Goal: Task Accomplishment & Management: Complete application form

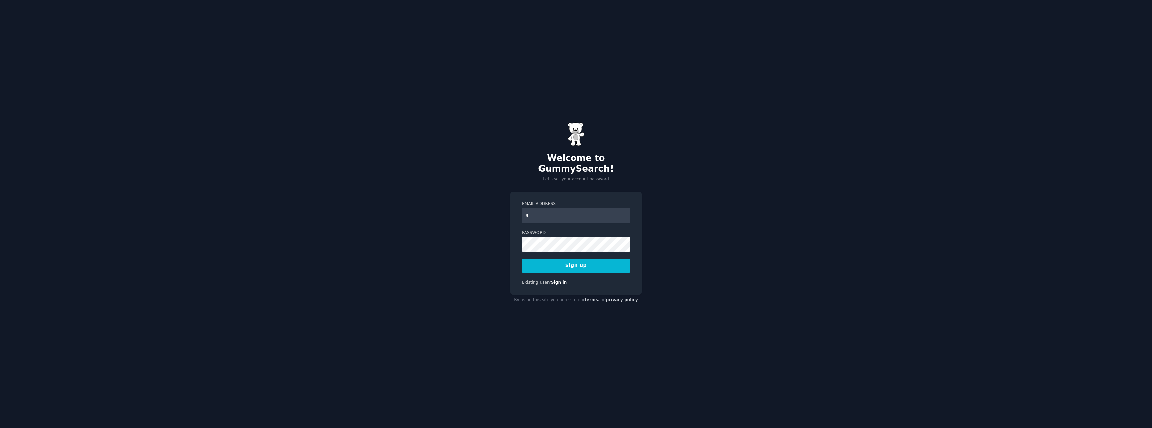
type input "**********"
click at [590, 230] on label "Password" at bounding box center [576, 233] width 108 height 6
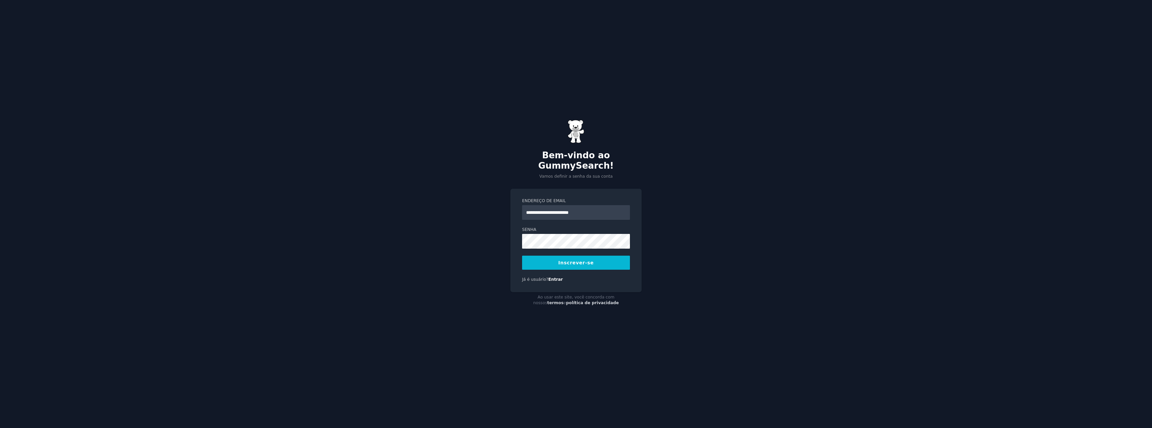
click at [615, 258] on button "Inscrever-se" at bounding box center [576, 263] width 108 height 14
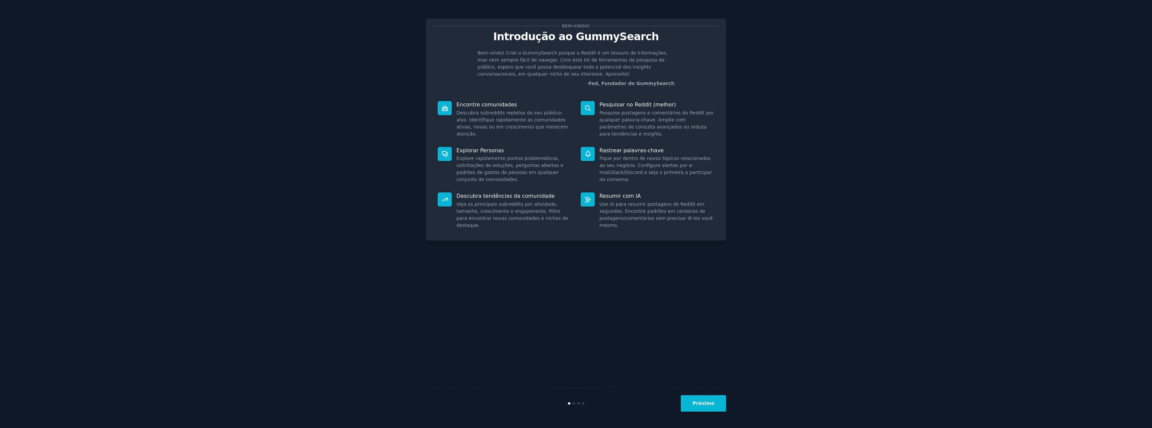
click at [699, 399] on button "Próximo" at bounding box center [703, 403] width 45 height 16
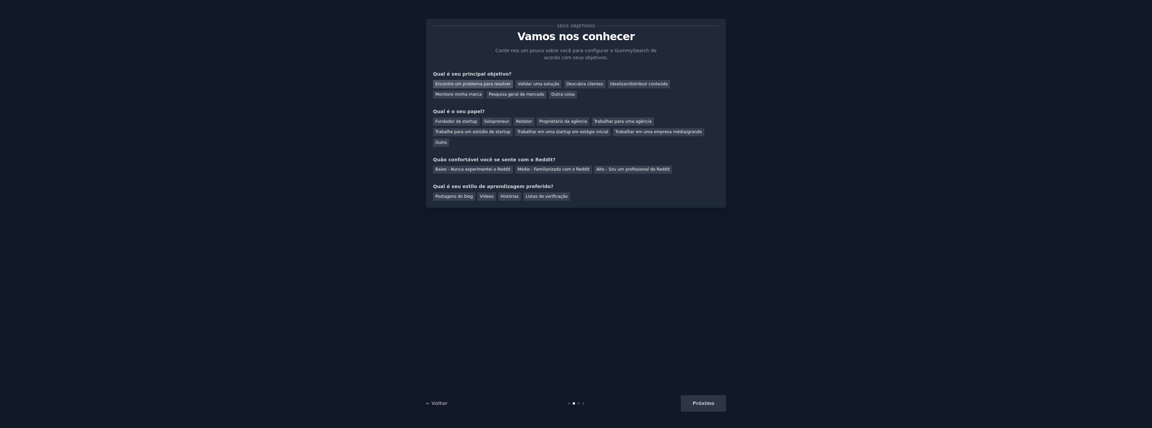
click at [480, 84] on font "Encontre um problema para resolver" at bounding box center [472, 84] width 75 height 5
click at [452, 120] on font "Fundador de startup" at bounding box center [456, 121] width 42 height 5
click at [465, 167] on font "Baixo - Nunca experimentei o Reddit" at bounding box center [472, 169] width 75 height 5
click at [503, 194] on font "Histórias" at bounding box center [510, 196] width 18 height 5
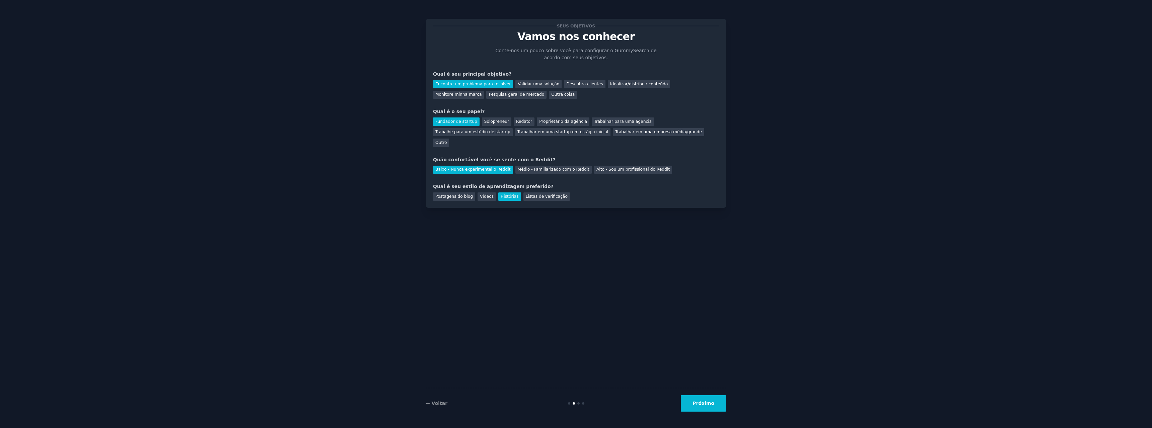
click at [703, 402] on font "Próximo" at bounding box center [703, 403] width 22 height 5
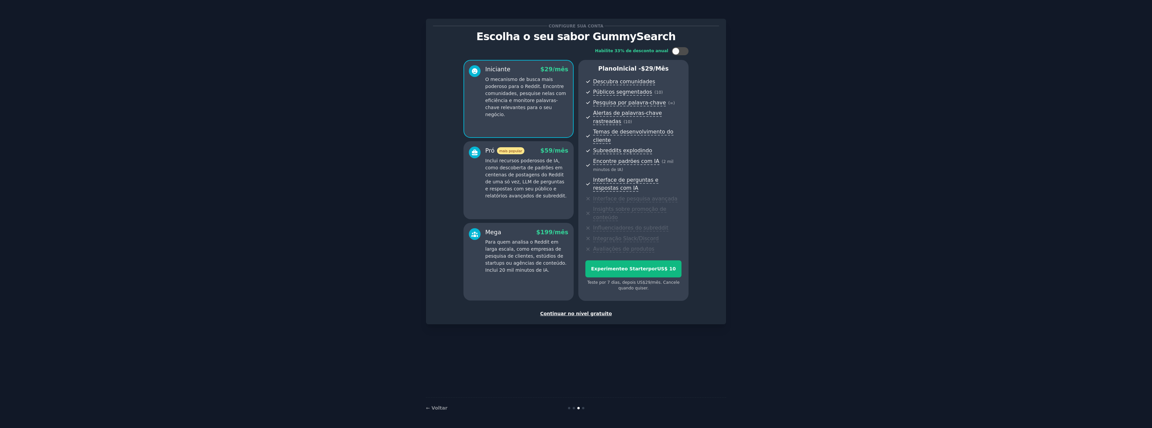
click at [573, 311] on font "Continuar no nível gratuito" at bounding box center [576, 313] width 72 height 5
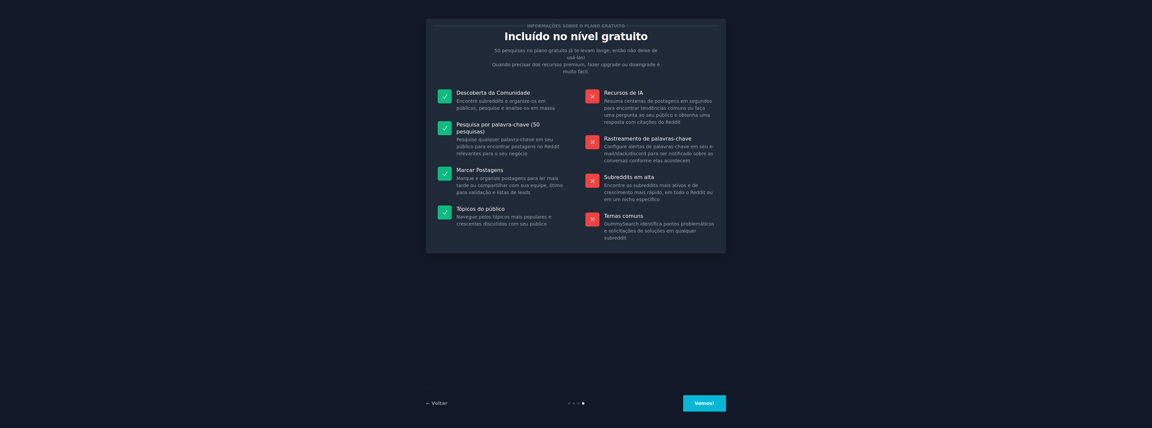
click at [703, 402] on font "Vamos!" at bounding box center [704, 403] width 19 height 5
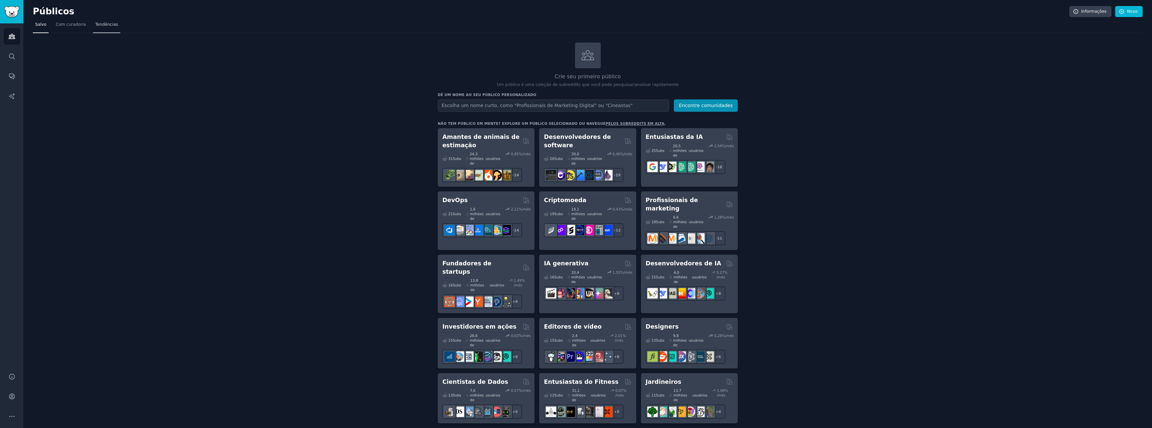
click at [101, 24] on font "Tendências" at bounding box center [106, 24] width 23 height 5
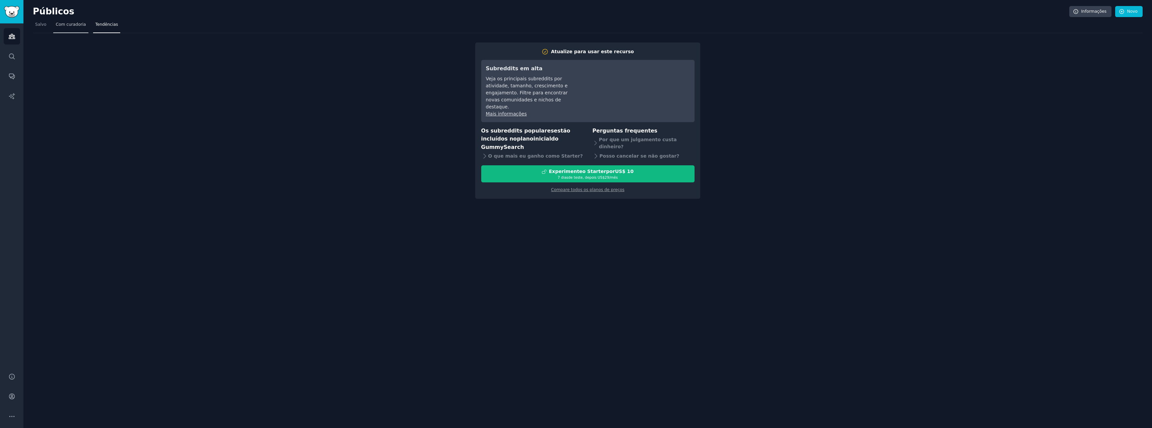
click at [66, 30] on link "Com curadoria" at bounding box center [70, 26] width 35 height 14
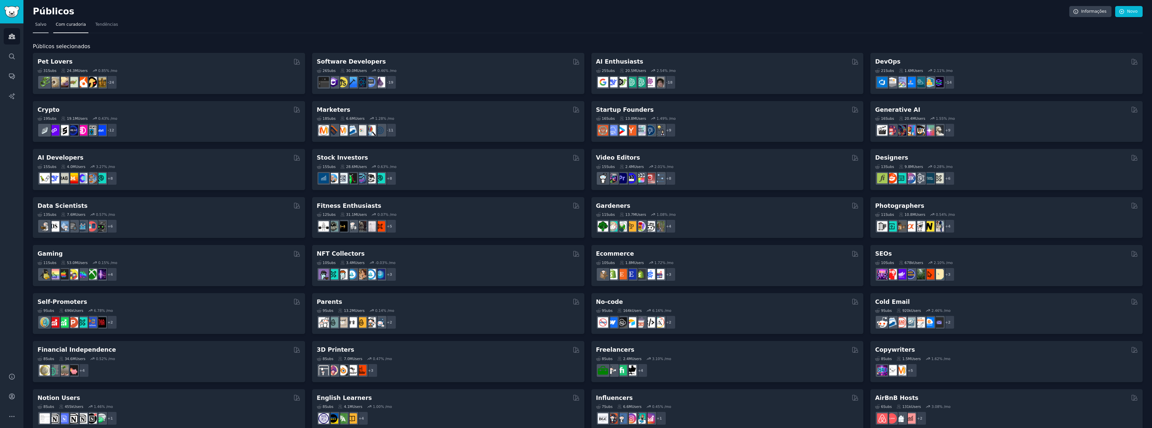
click at [39, 28] on link "Salvo" at bounding box center [41, 26] width 16 height 14
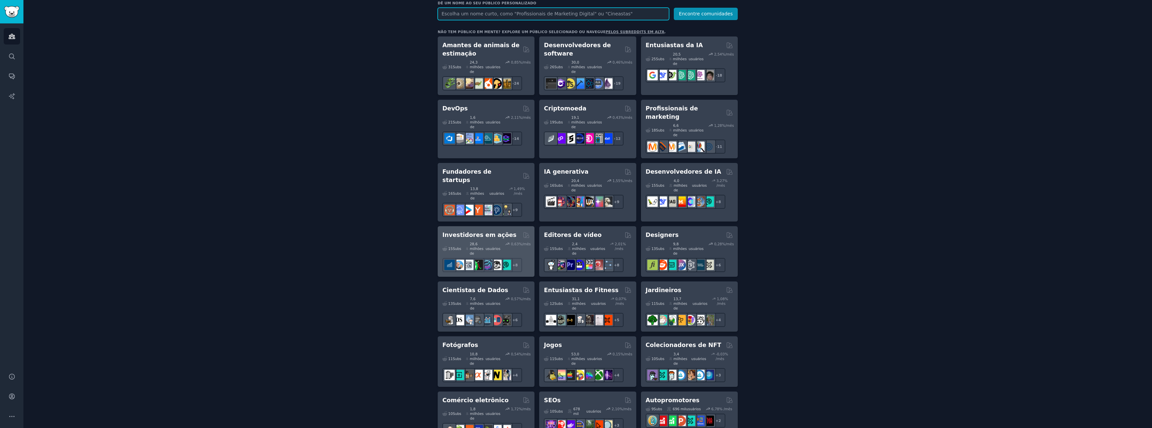
scroll to position [82, 0]
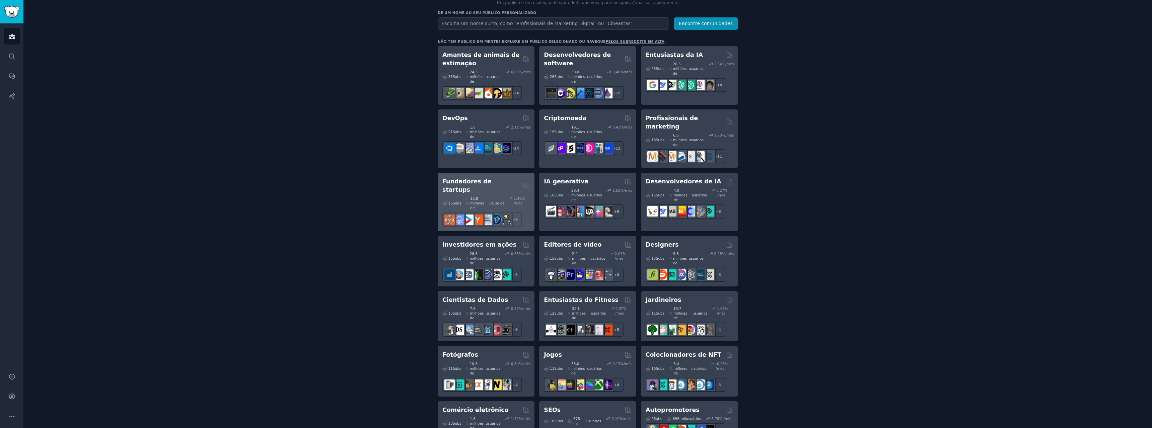
click at [489, 178] on font "Fundadores de startups" at bounding box center [466, 185] width 49 height 15
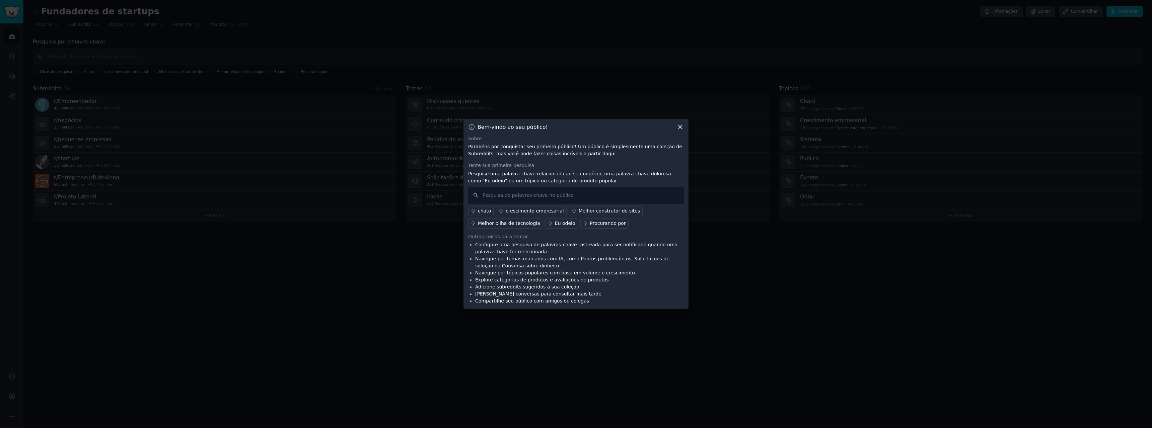
click at [555, 225] on font "Eu odeio" at bounding box center [565, 223] width 20 height 5
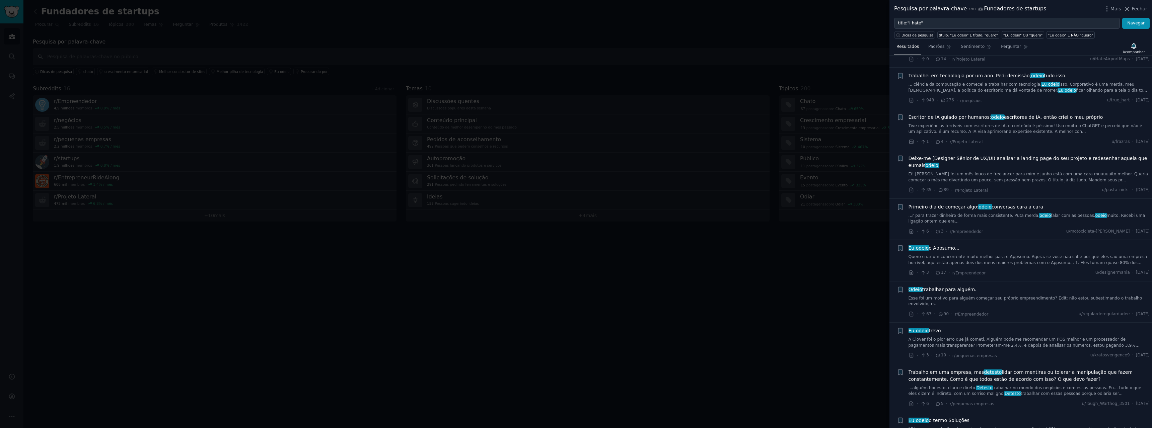
scroll to position [3782, 0]
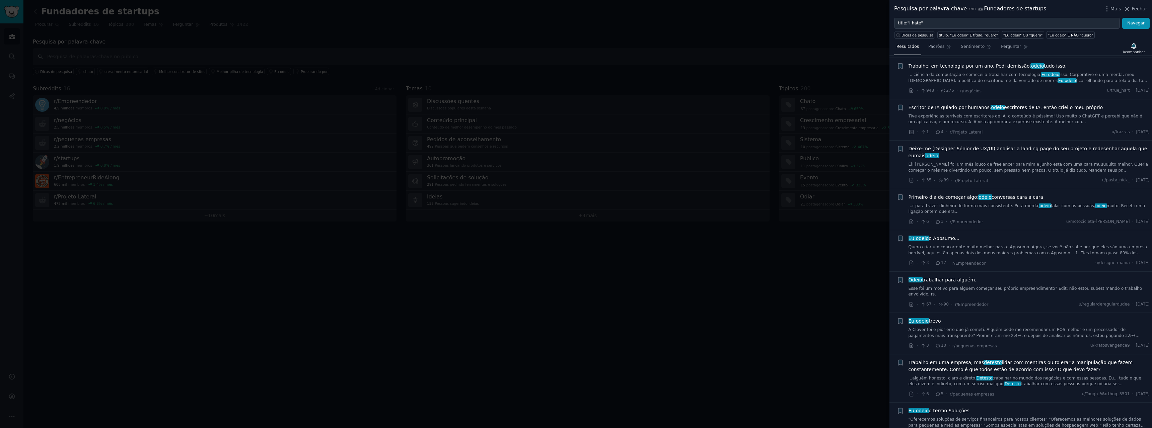
click at [735, 290] on div at bounding box center [576, 214] width 1152 height 428
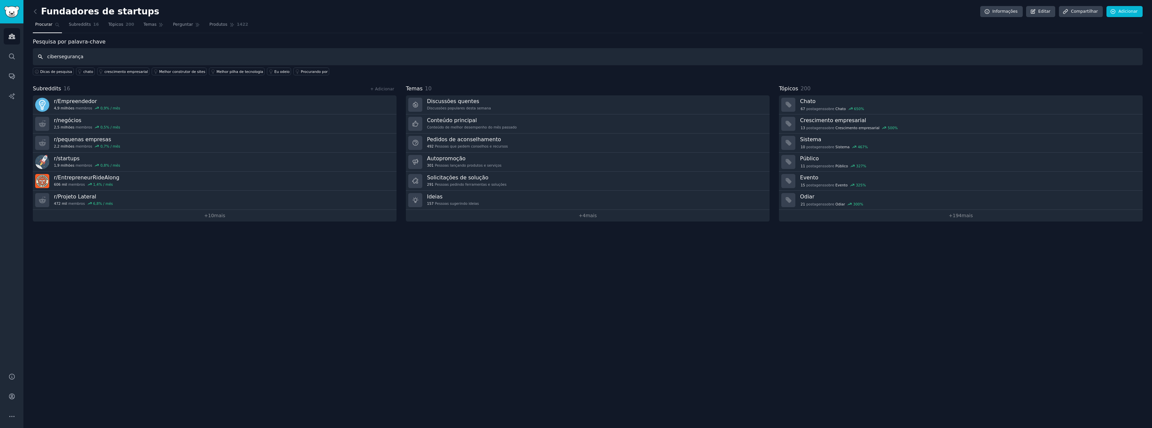
type input "cibersegurança"
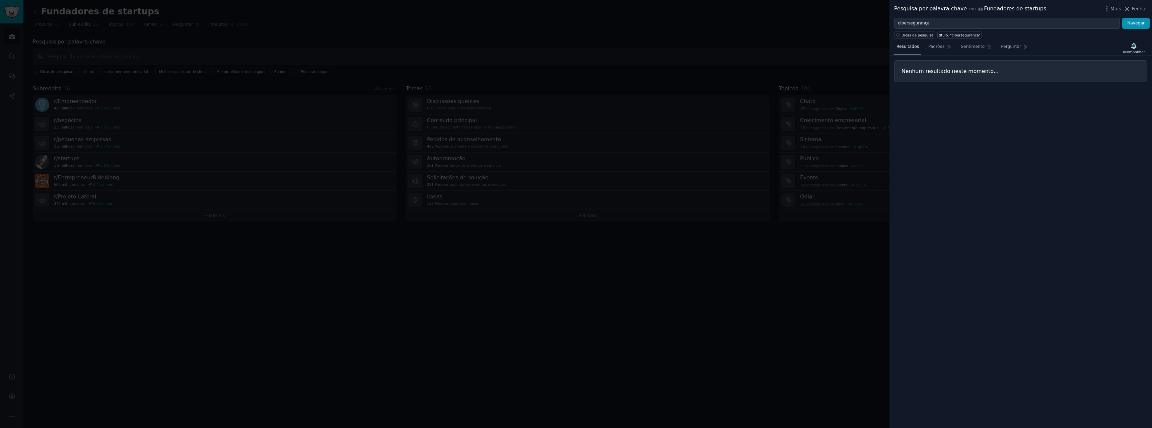
click at [150, 299] on div at bounding box center [576, 214] width 1152 height 428
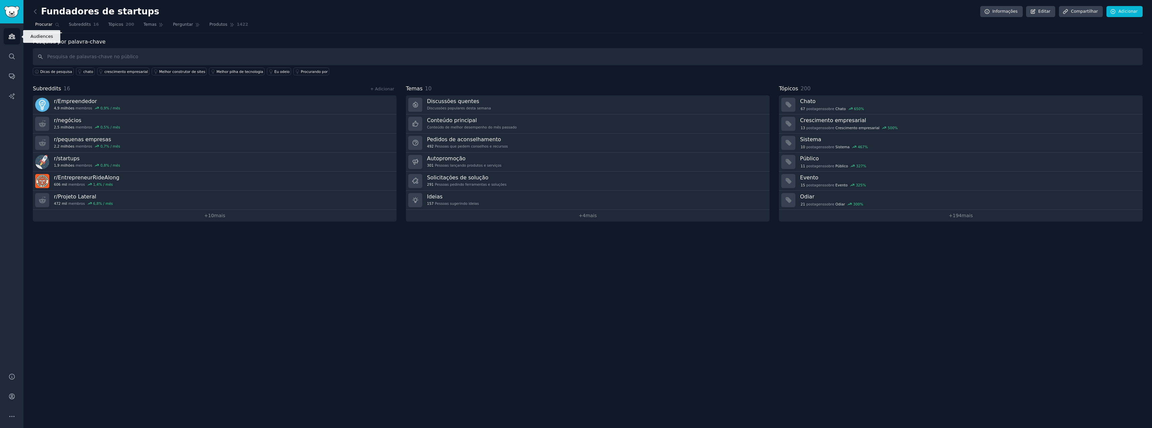
click at [10, 37] on icon "Barra lateral" at bounding box center [11, 36] width 7 height 7
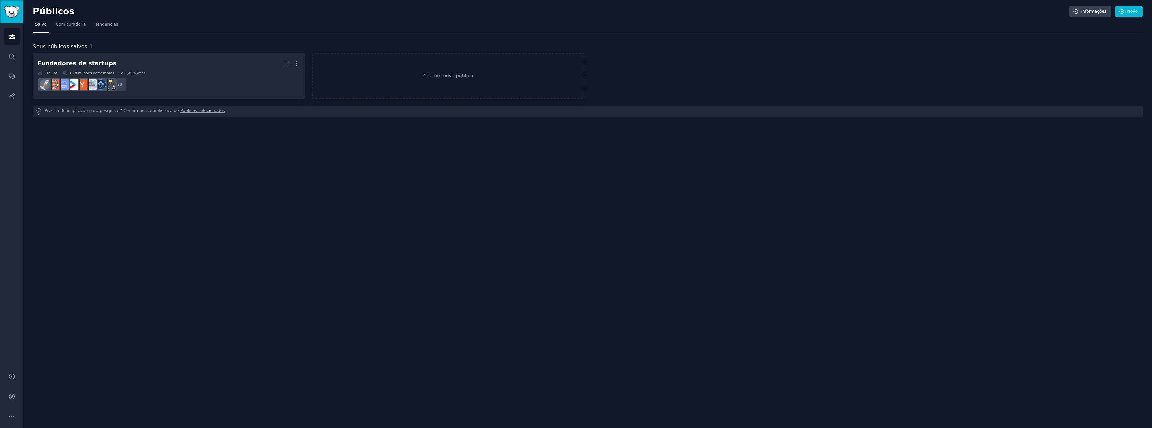
click at [9, 13] on img "Barra lateral" at bounding box center [11, 12] width 15 height 12
click at [10, 11] on img "Barra lateral" at bounding box center [11, 12] width 15 height 12
click at [422, 66] on link "Crie um novo público" at bounding box center [448, 76] width 272 height 46
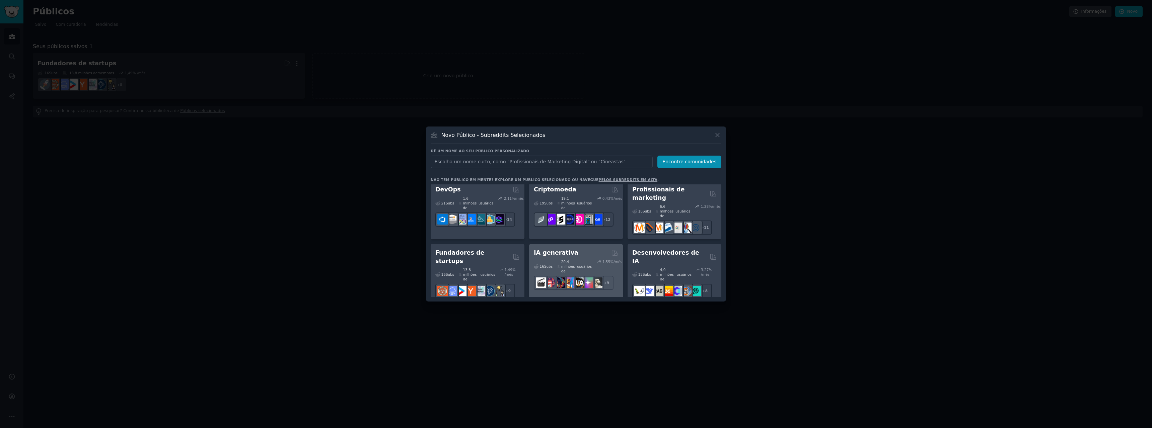
scroll to position [33, 0]
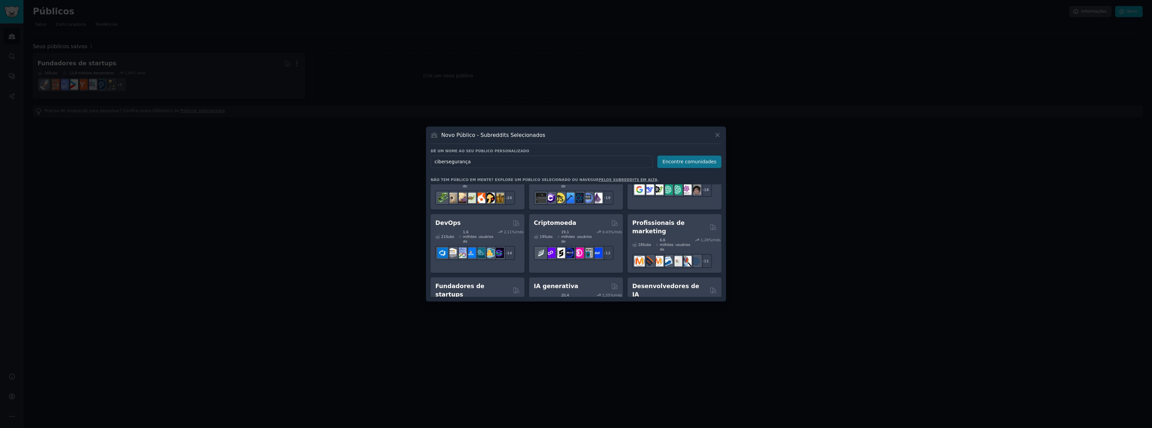
type input "cibersegurança"
click at [677, 158] on button "Encontre comunidades" at bounding box center [689, 162] width 64 height 12
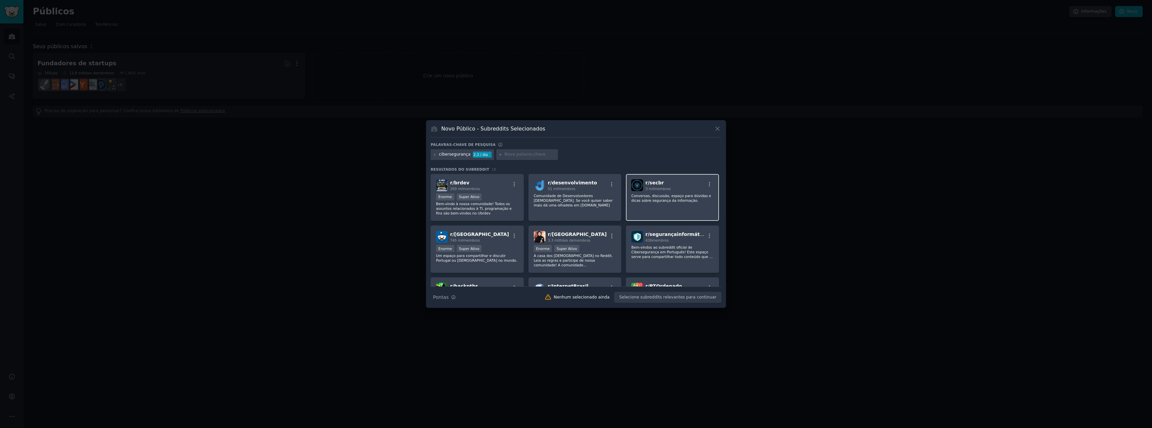
scroll to position [33, 0]
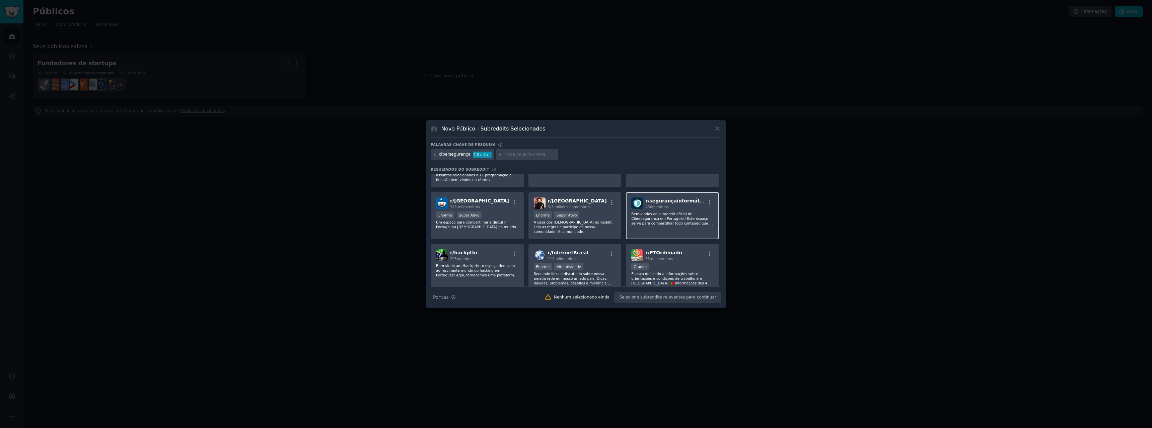
drag, startPoint x: 661, startPoint y: 216, endPoint x: 664, endPoint y: 214, distance: 3.4
click at [664, 214] on font "Bem-vindos ao subreddit oficial de Cibersegurança em Português! Este espaço ser…" at bounding box center [672, 223] width 82 height 23
click at [705, 298] on font "Criar público" at bounding box center [703, 297] width 26 height 5
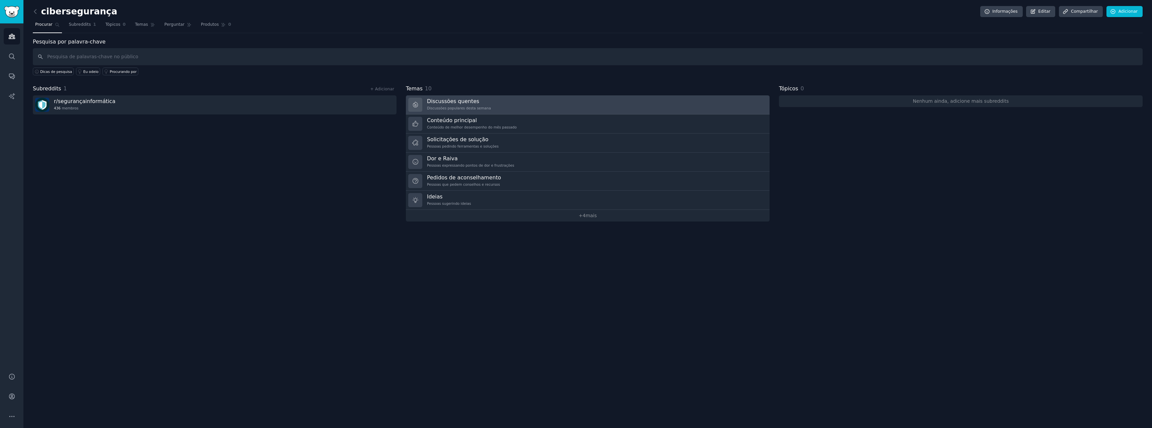
click at [507, 106] on link "Discussões quentes Discussões populares desta semana" at bounding box center [588, 104] width 364 height 19
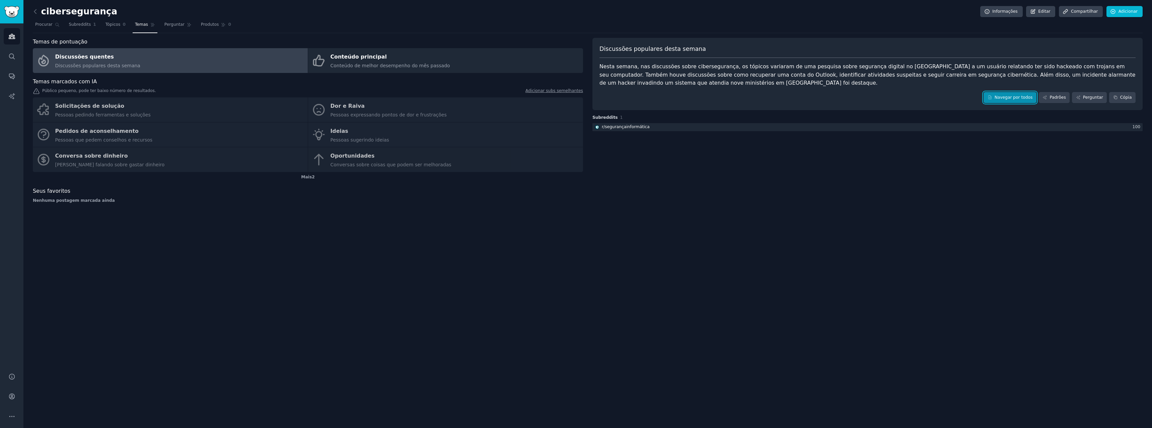
click at [1012, 101] on link "Navegar por todos" at bounding box center [1009, 97] width 53 height 11
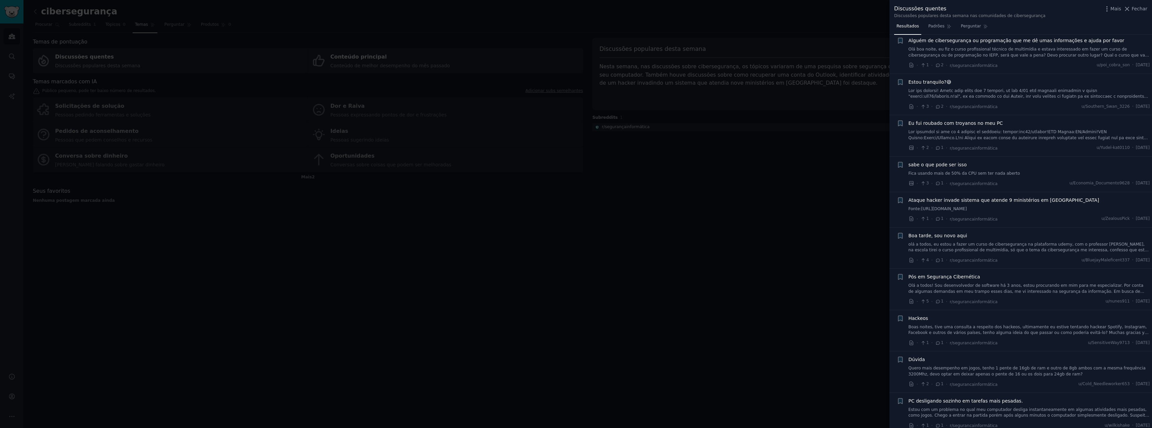
scroll to position [301, 0]
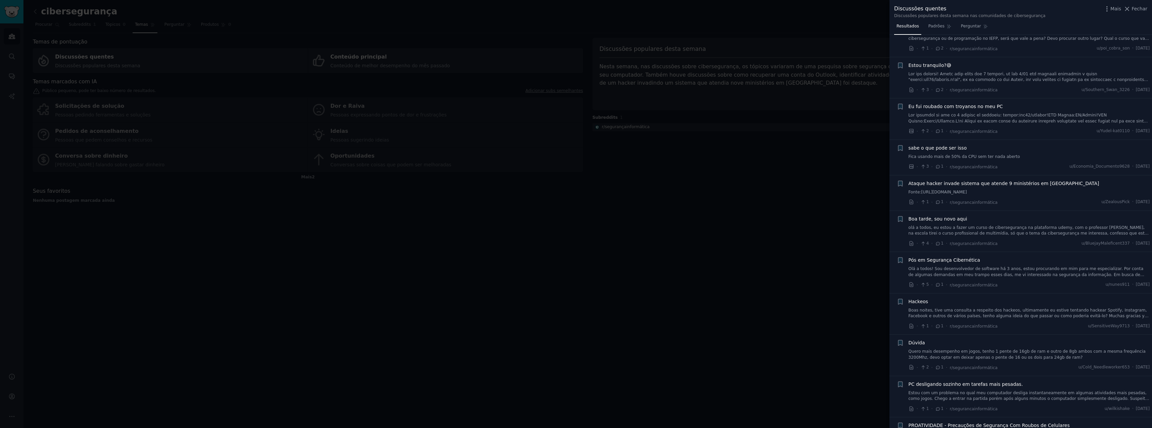
click at [953, 273] on font "Olá a todos! Sou desenvolvedor de software há 3 anos, estou procurando em mim p…" at bounding box center [1028, 283] width 241 height 34
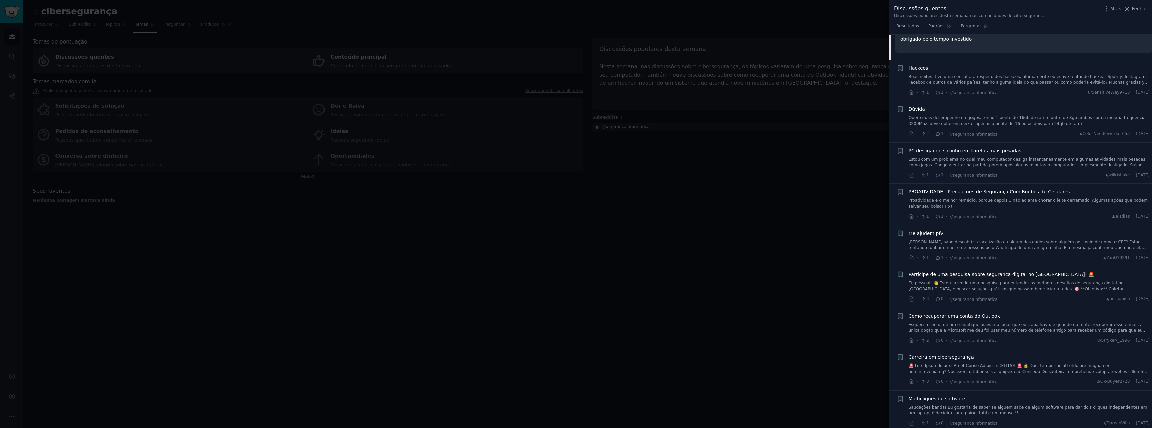
scroll to position [692, 0]
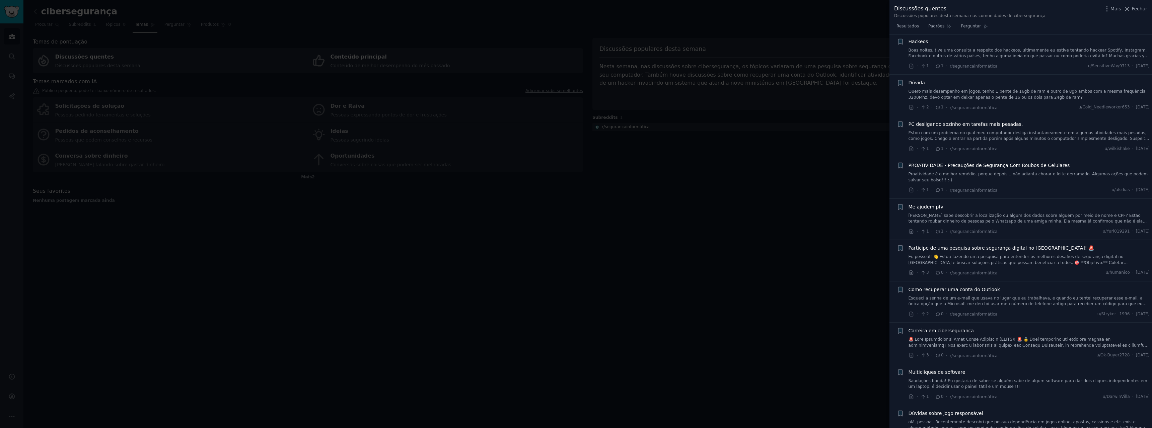
click at [967, 337] on font at bounding box center [1028, 374] width 240 height 75
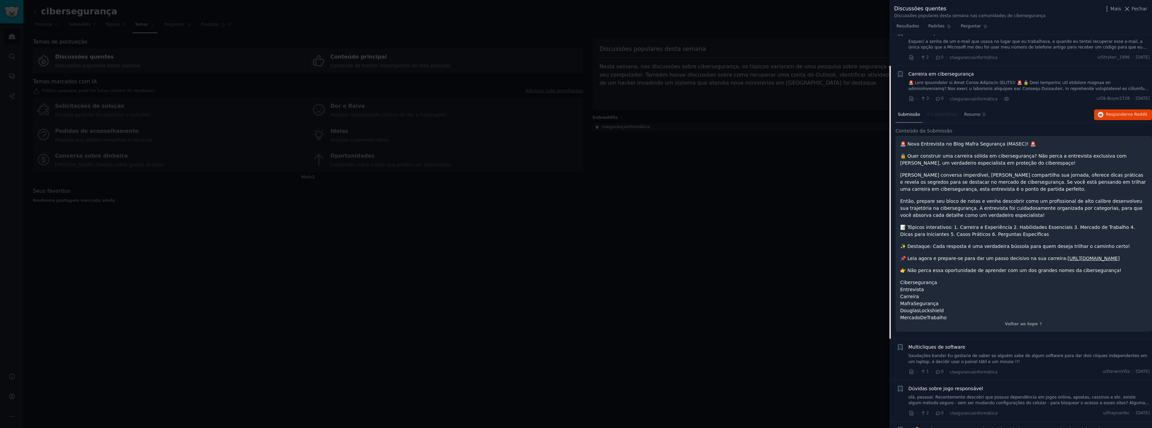
scroll to position [855, 0]
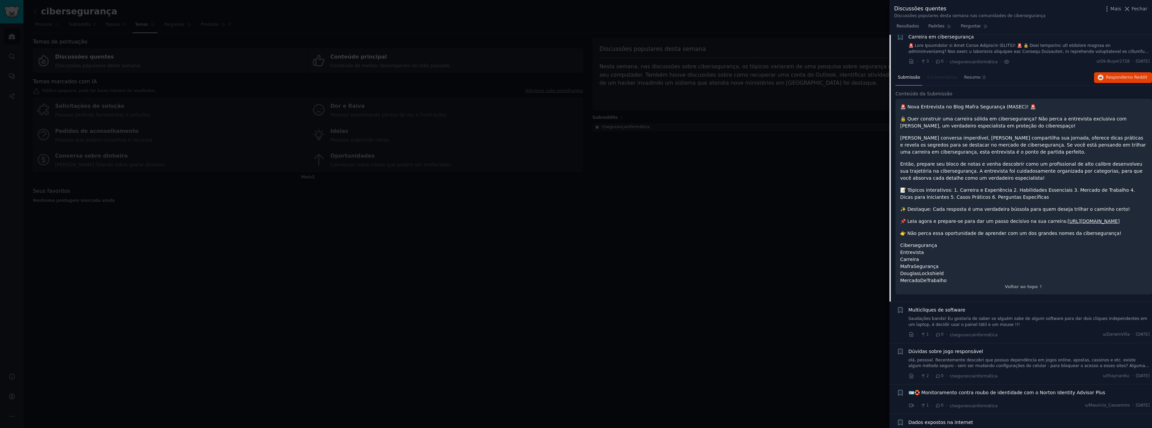
click at [1067, 224] on font "[URL][DOMAIN_NAME]" at bounding box center [1093, 221] width 52 height 5
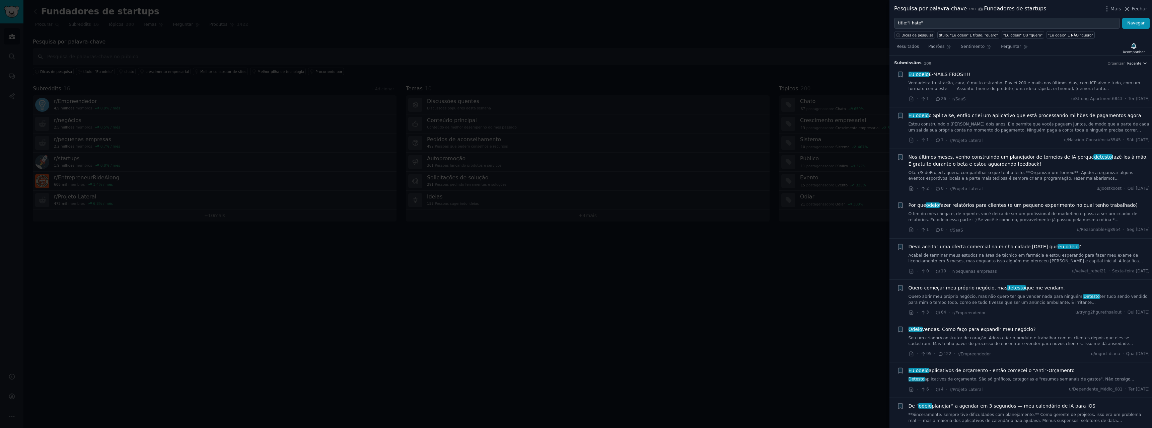
click at [836, 281] on div at bounding box center [576, 214] width 1152 height 428
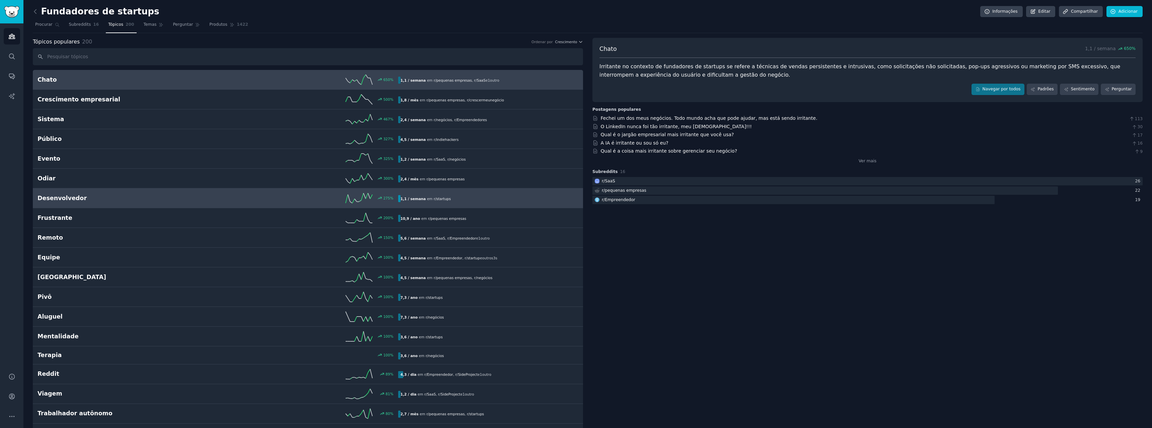
click at [320, 201] on div "275 %" at bounding box center [308, 198] width 180 height 10
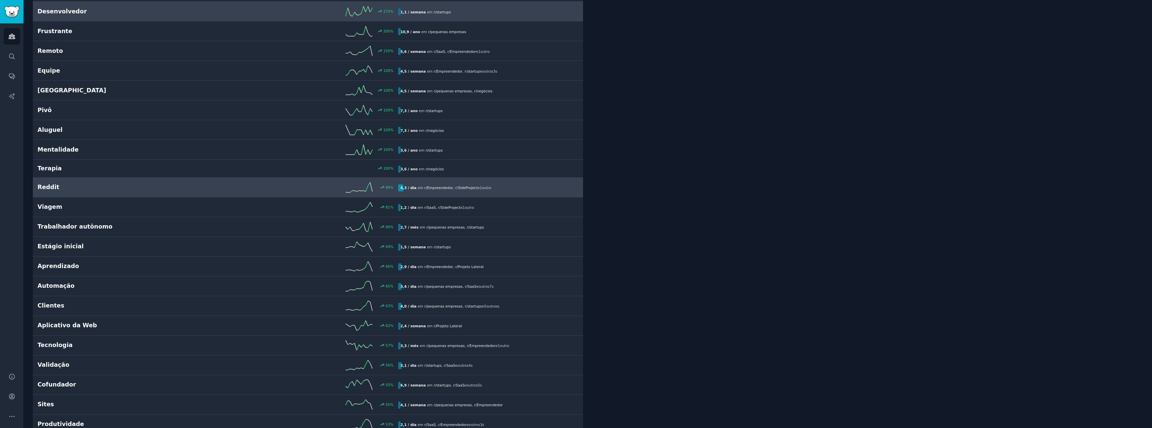
scroll to position [201, 0]
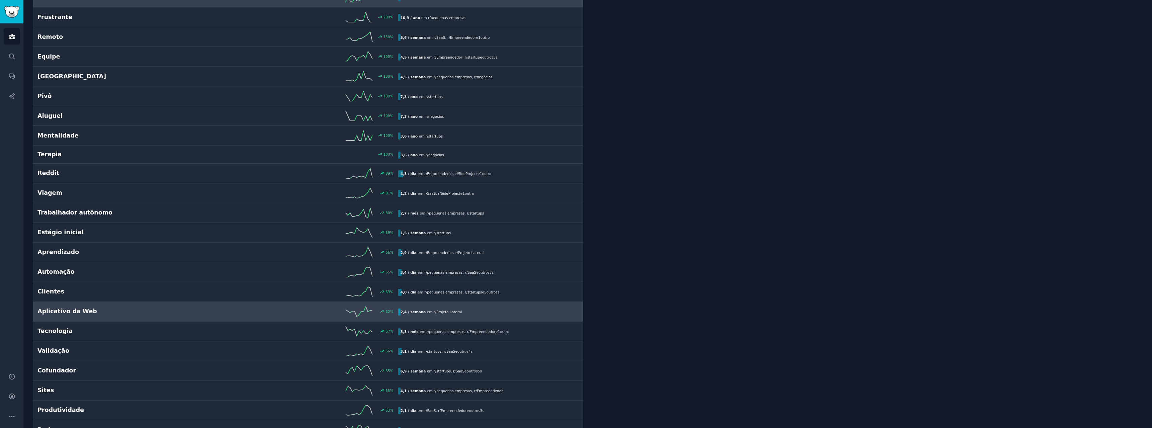
click at [225, 316] on div "62 %" at bounding box center [308, 312] width 180 height 10
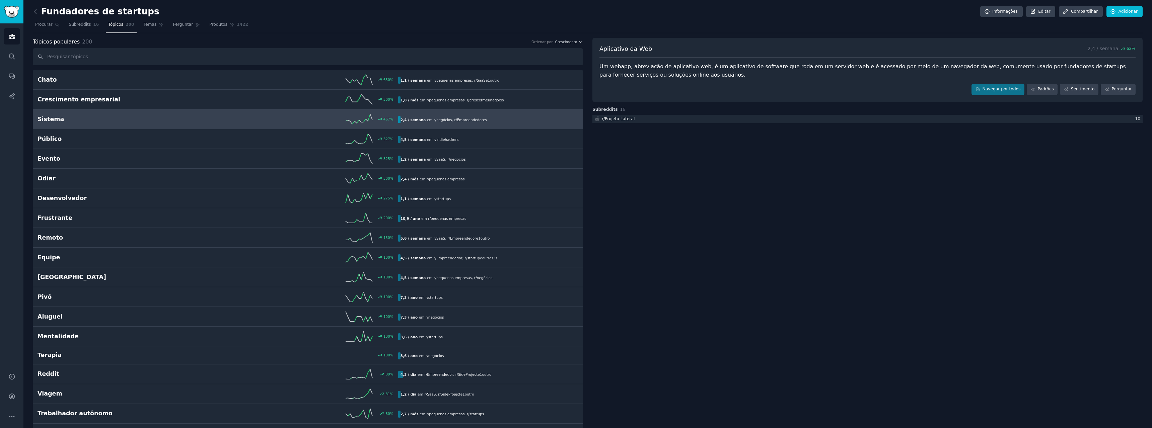
click at [273, 123] on div "467 %" at bounding box center [308, 119] width 180 height 10
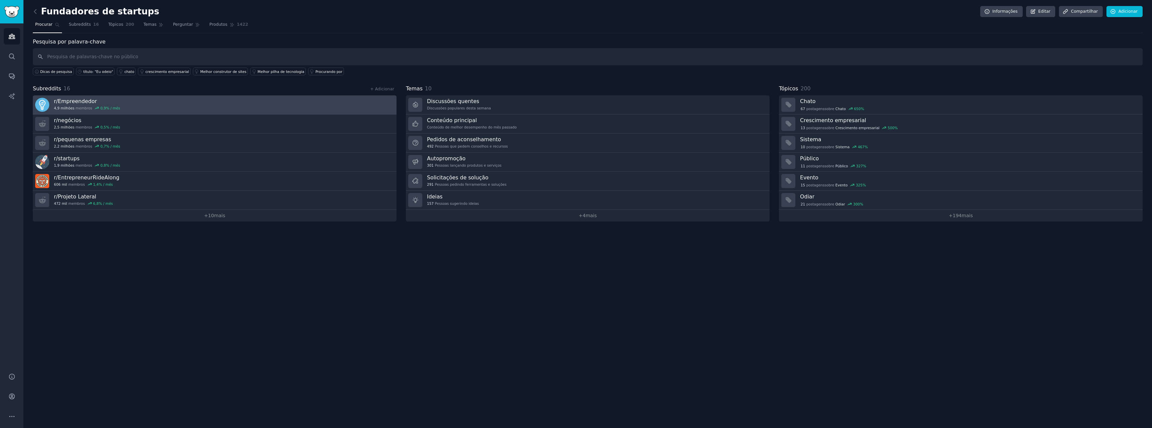
click at [130, 107] on link "r/ Empreendedor 4,9 milhões membros 0,9 % / mês" at bounding box center [215, 104] width 364 height 19
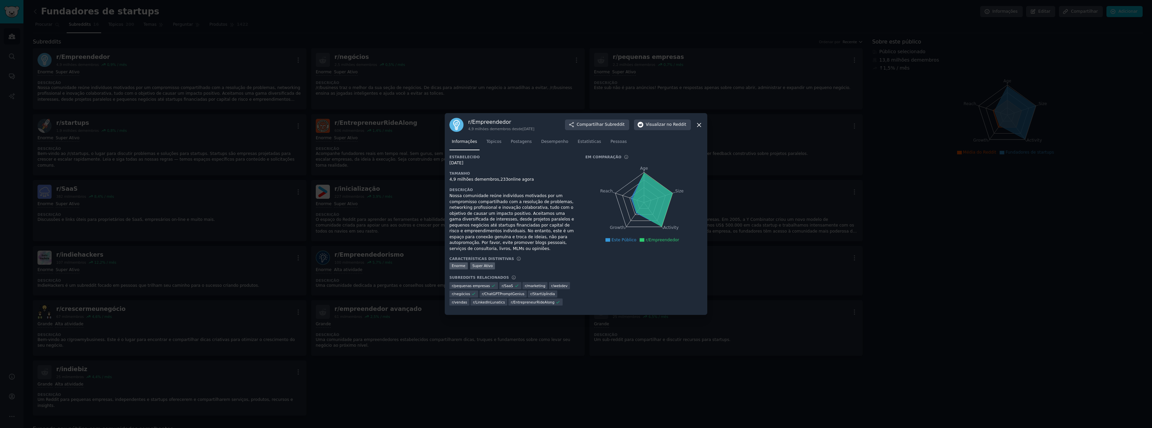
click at [454, 23] on div at bounding box center [576, 214] width 1152 height 428
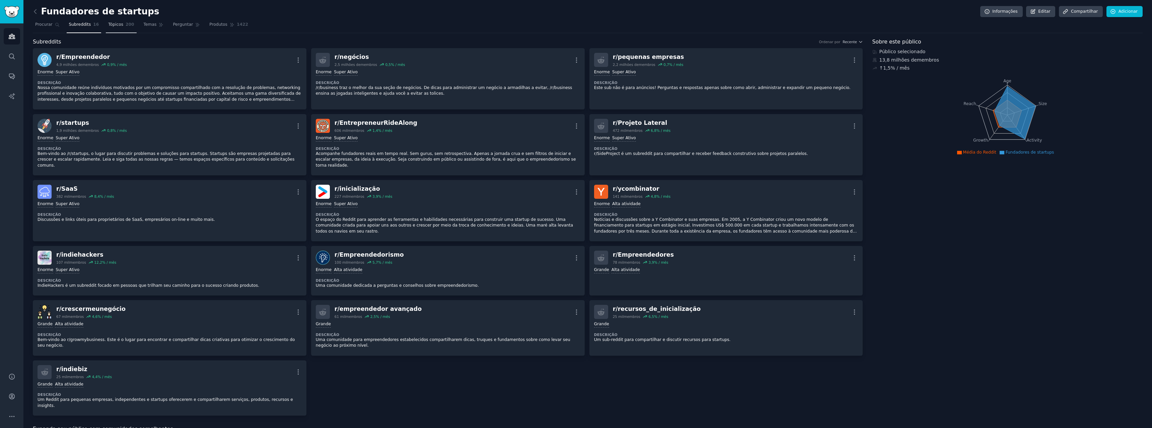
click at [113, 27] on font "Tópicos" at bounding box center [115, 24] width 15 height 5
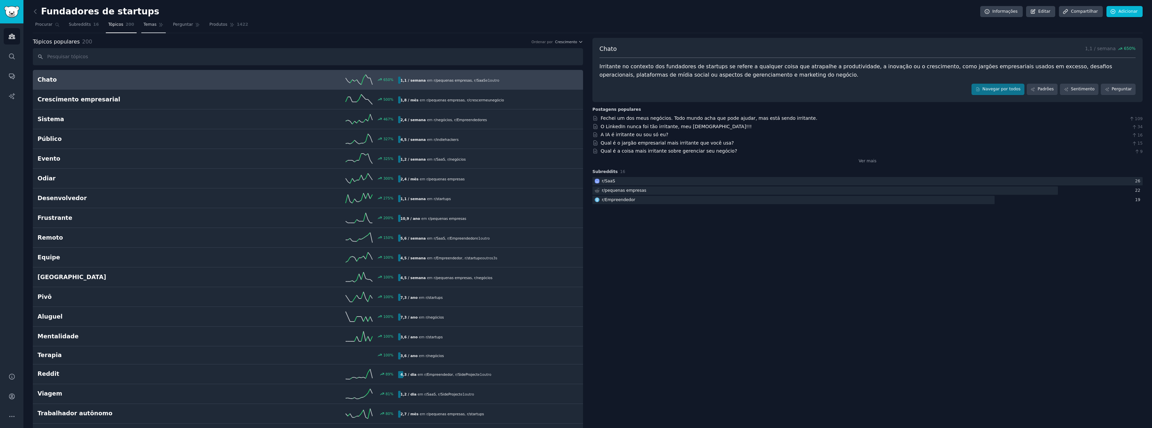
click at [146, 26] on font "Temas" at bounding box center [150, 24] width 13 height 5
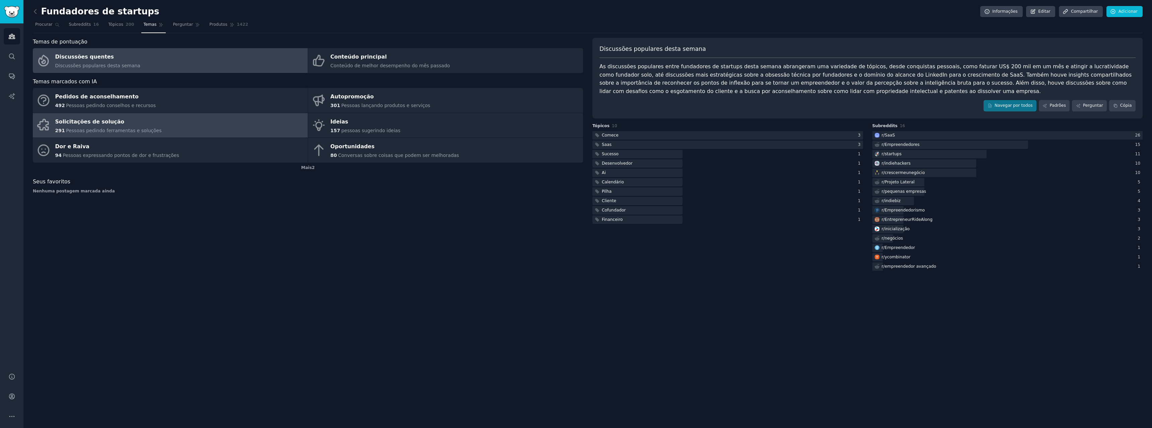
click at [134, 129] on font "Pessoas pedindo ferramentas e soluções" at bounding box center [113, 130] width 95 height 5
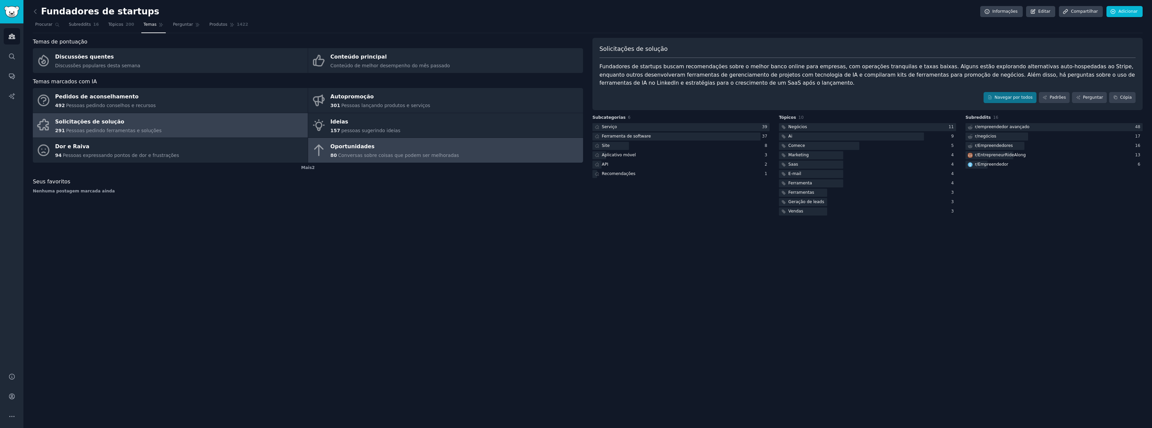
click at [368, 154] on font "Conversas sobre coisas que podem ser melhoradas" at bounding box center [398, 155] width 121 height 5
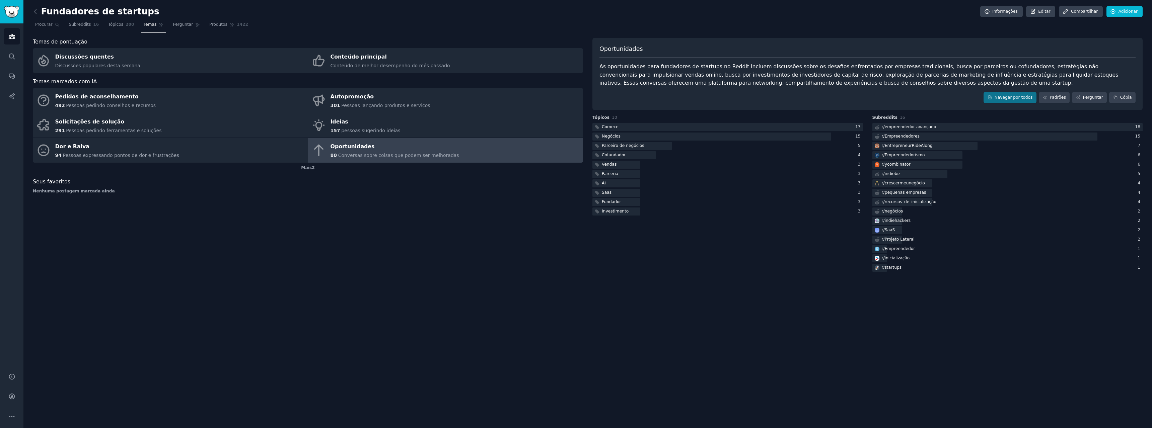
click at [351, 151] on div "Oportunidades" at bounding box center [394, 147] width 129 height 11
click at [176, 24] on font "Perguntar" at bounding box center [183, 24] width 20 height 5
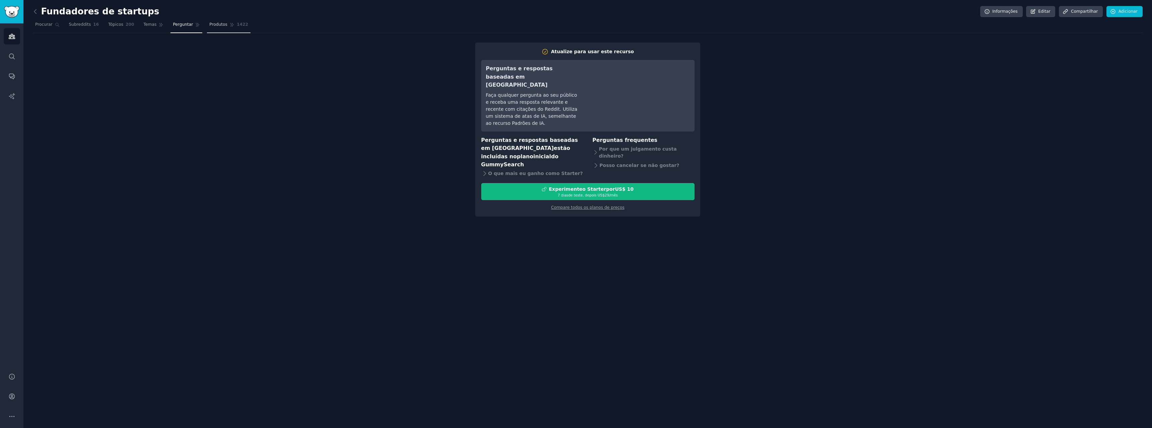
click at [211, 27] on font "Produtos" at bounding box center [218, 24] width 18 height 5
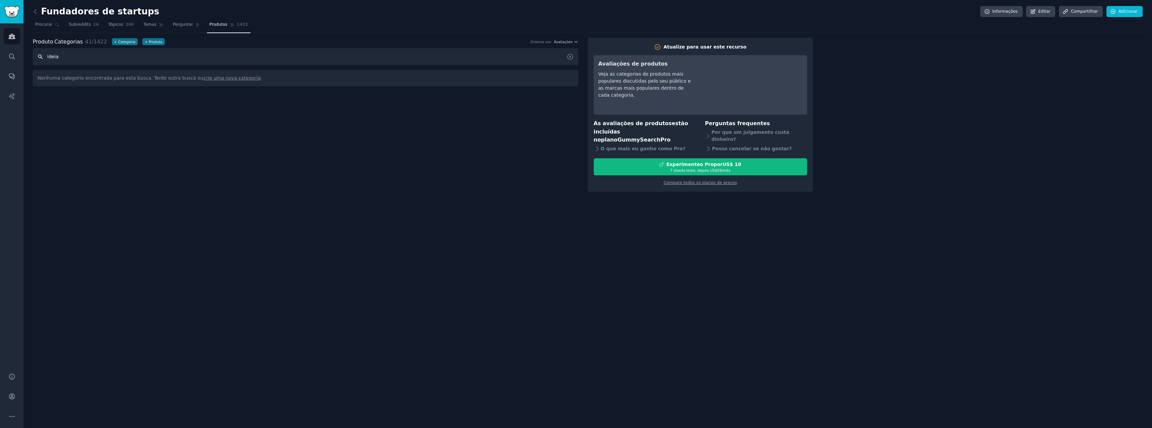
type input "ideia"
click at [11, 15] on img "Barra lateral" at bounding box center [11, 12] width 15 height 12
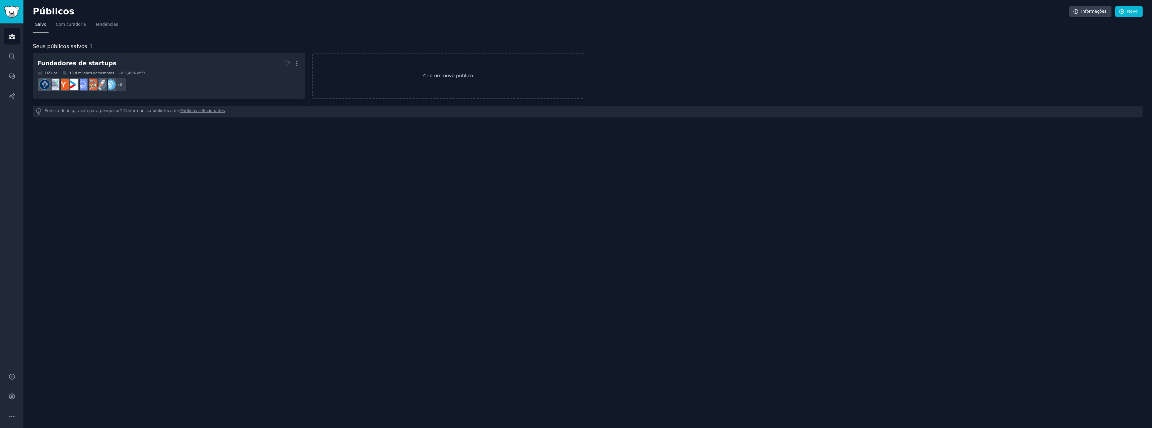
click at [391, 77] on font "Crie um novo público" at bounding box center [448, 75] width 271 height 7
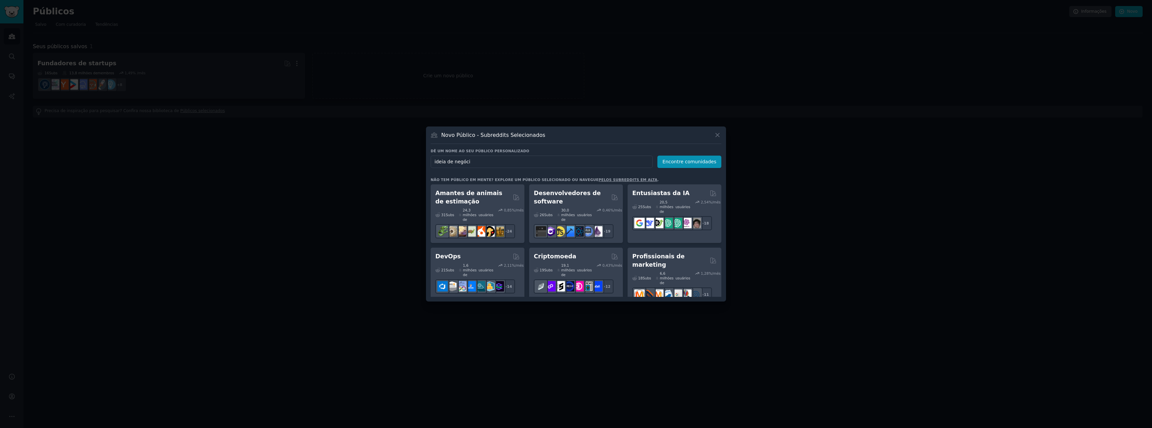
type input "ideia de negócio"
click button "Encontre comunidades" at bounding box center [689, 162] width 64 height 12
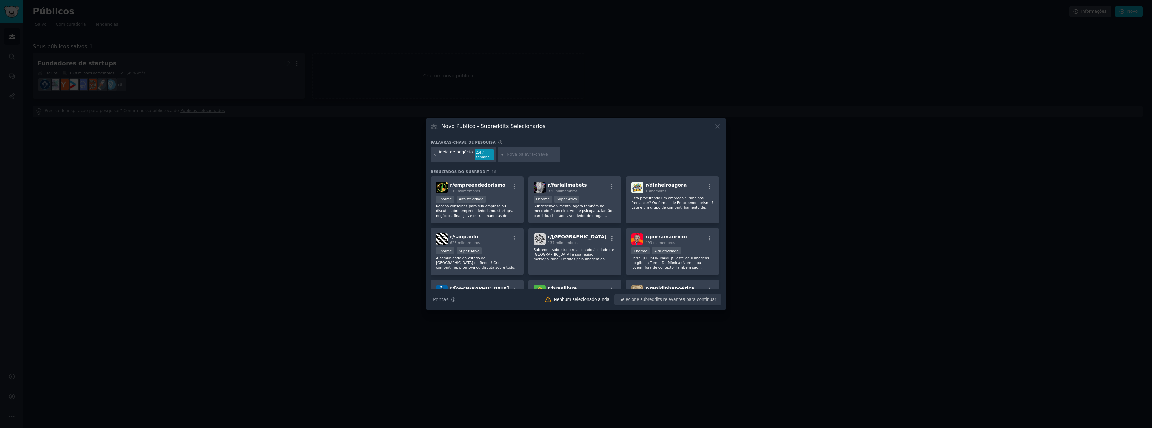
drag, startPoint x: 470, startPoint y: 207, endPoint x: 845, endPoint y: 248, distance: 377.6
click at [845, 248] on div at bounding box center [576, 214] width 1152 height 428
click at [495, 214] on font "Receba conselhos para sua empresa ou discuta sobre empreendedorismo, startups, …" at bounding box center [476, 222] width 81 height 37
click at [701, 297] on font "Criar público" at bounding box center [703, 299] width 26 height 5
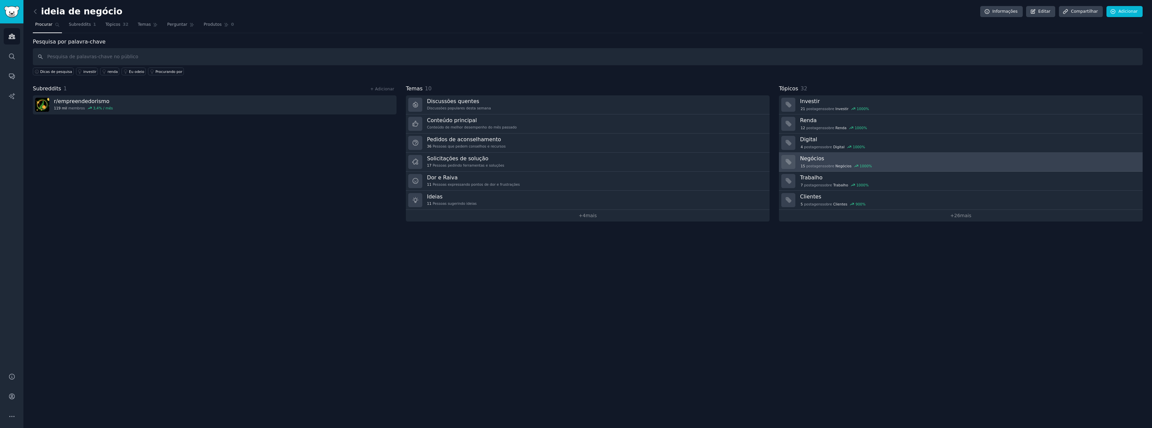
click at [835, 163] on div "15 postagens sobre ​ Negócios 1000 %" at bounding box center [969, 165] width 338 height 7
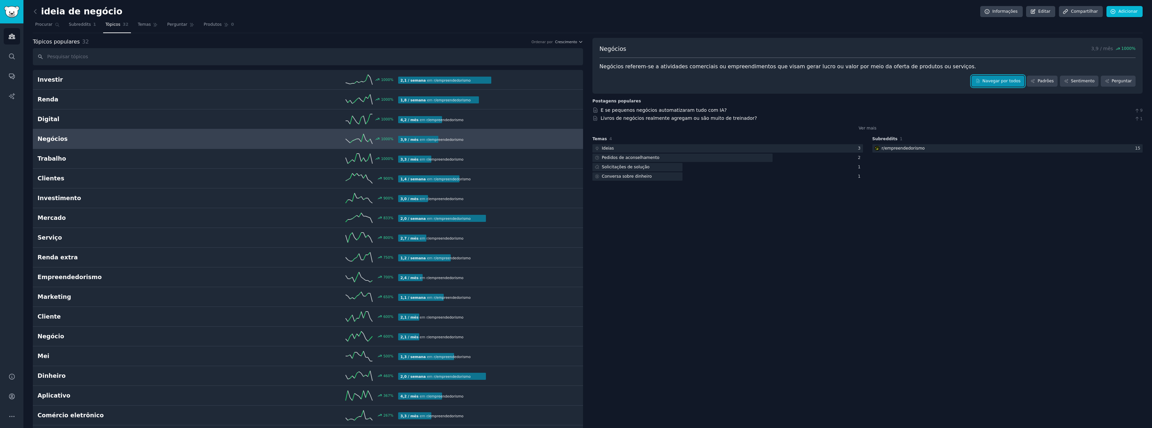
click at [1006, 80] on font "Navegar por todos" at bounding box center [1001, 81] width 38 height 5
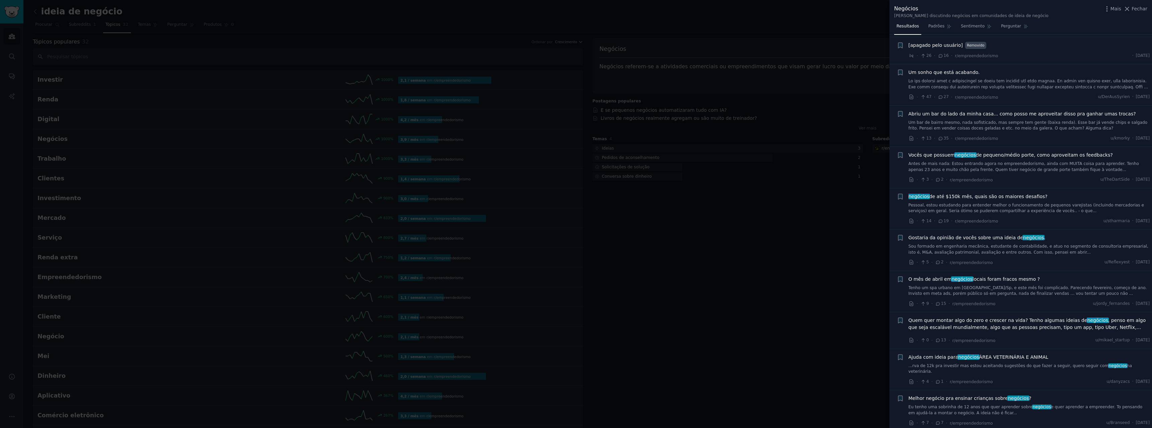
scroll to position [971, 0]
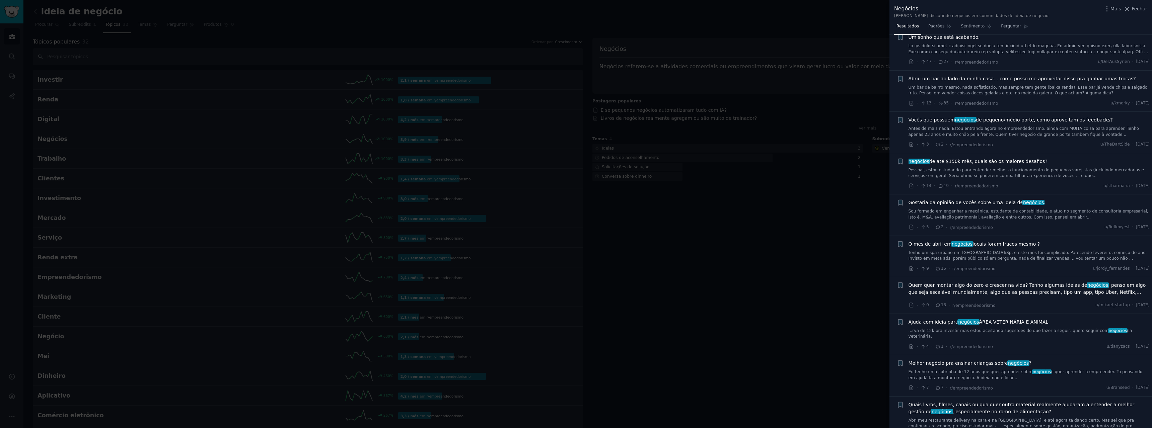
click at [1040, 283] on font "Quem quer montar algo do zero e crescer na vida? Tenho algumas ideias de" at bounding box center [997, 285] width 179 height 5
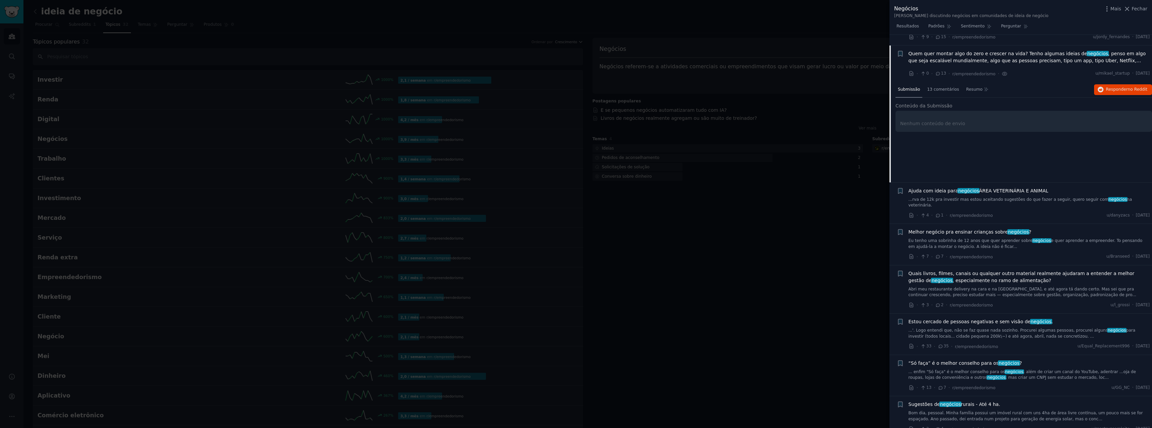
scroll to position [1207, 0]
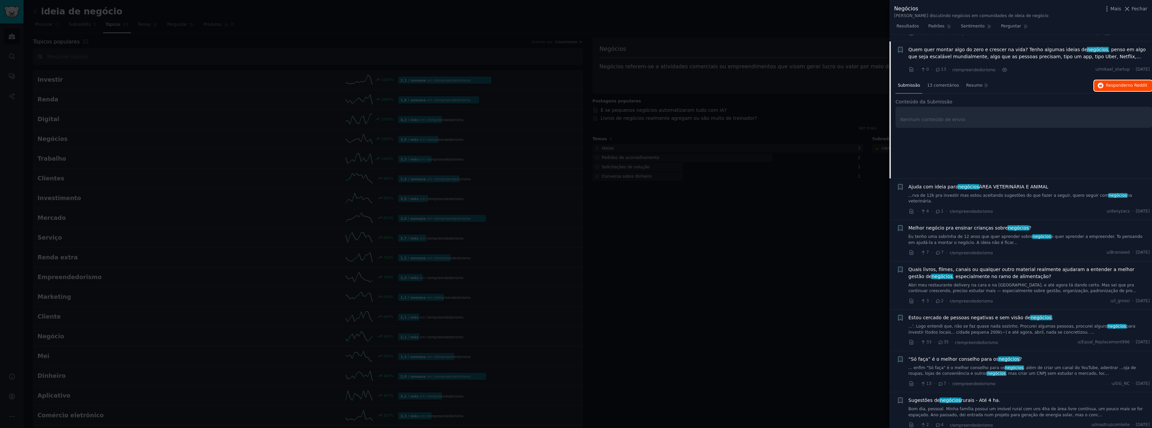
click at [1111, 83] on font "Responder" at bounding box center [1116, 85] width 22 height 5
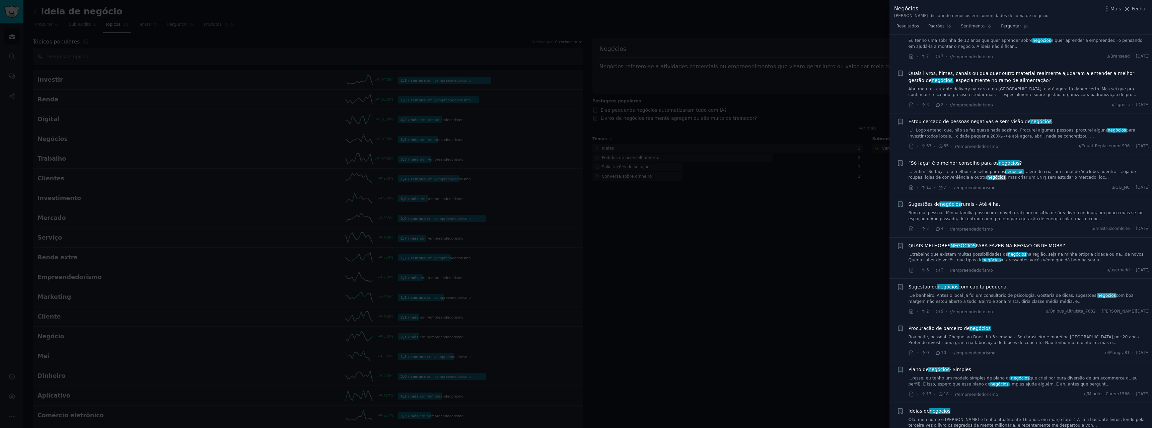
scroll to position [1407, 0]
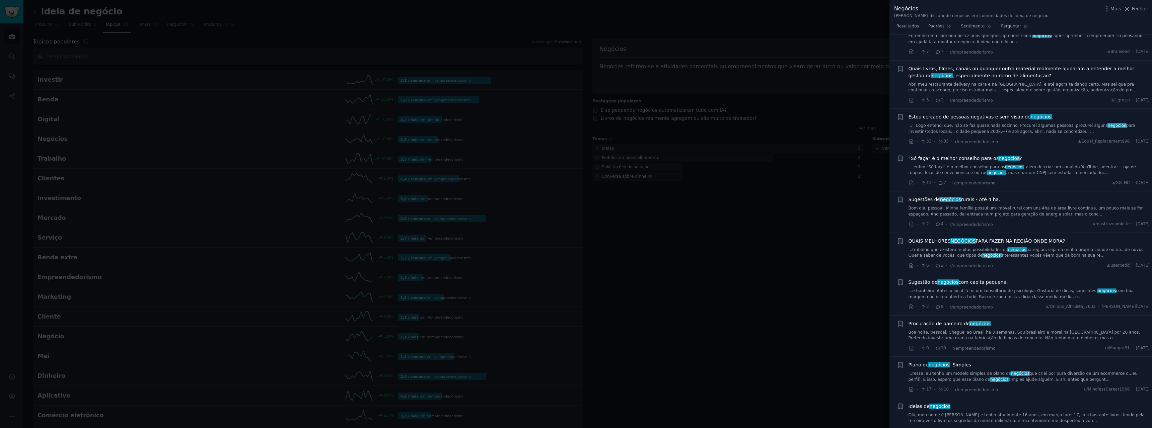
click at [1011, 371] on font "negócios" at bounding box center [1020, 373] width 18 height 5
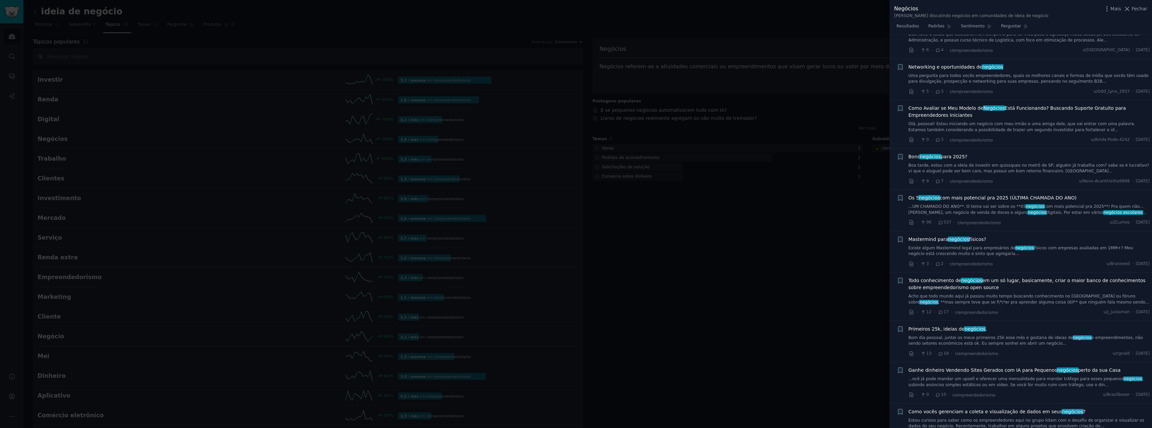
scroll to position [2119, 0]
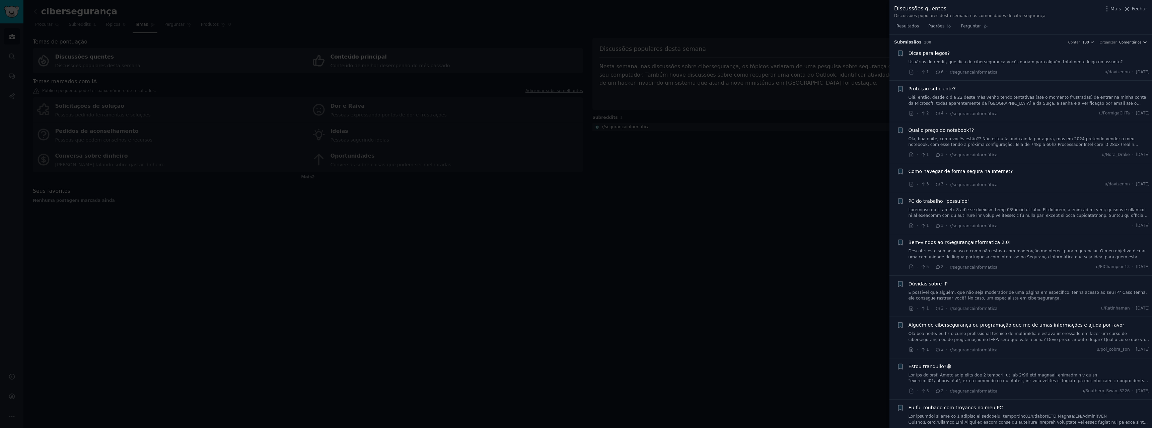
scroll to position [855, 0]
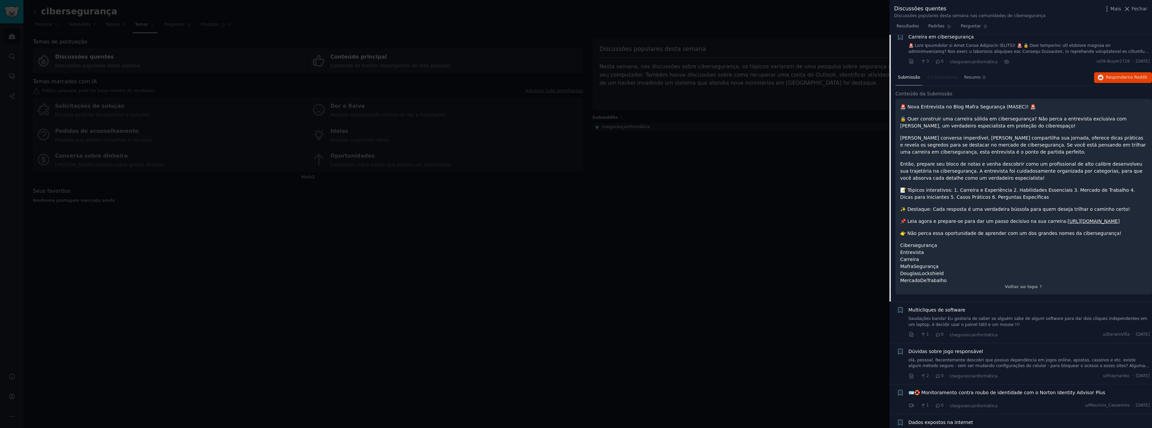
drag, startPoint x: 534, startPoint y: 292, endPoint x: 545, endPoint y: 293, distance: 10.7
click at [534, 292] on div at bounding box center [576, 214] width 1152 height 428
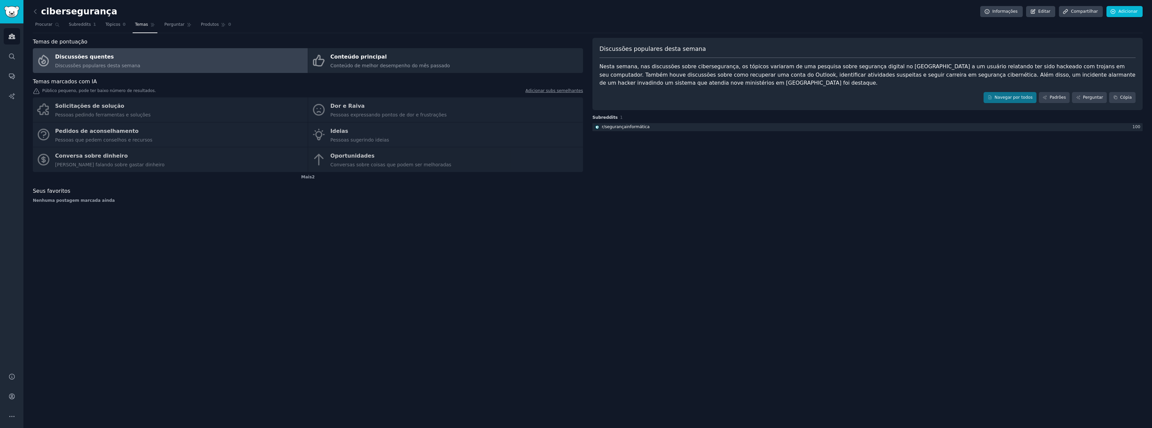
click at [760, 232] on div "cibersegurança Informações Editar Compartilhar Adicionar Procurar Subreddits 1 …" at bounding box center [587, 214] width 1128 height 428
